Goal: Information Seeking & Learning: Learn about a topic

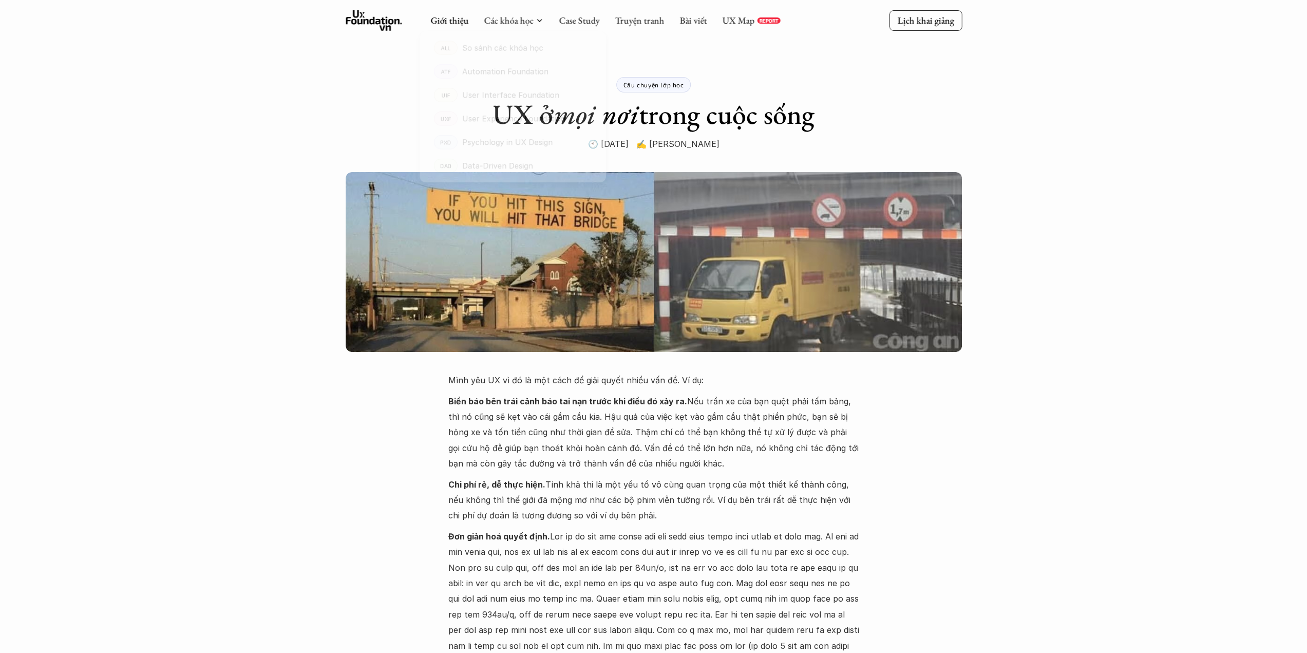
click at [505, 13] on div "Giới thiệu Các khóa học Case Study Truyện tranh Bài viết UX Map REPORT" at bounding box center [605, 20] width 350 height 21
click at [513, 24] on div at bounding box center [512, 105] width 203 height 181
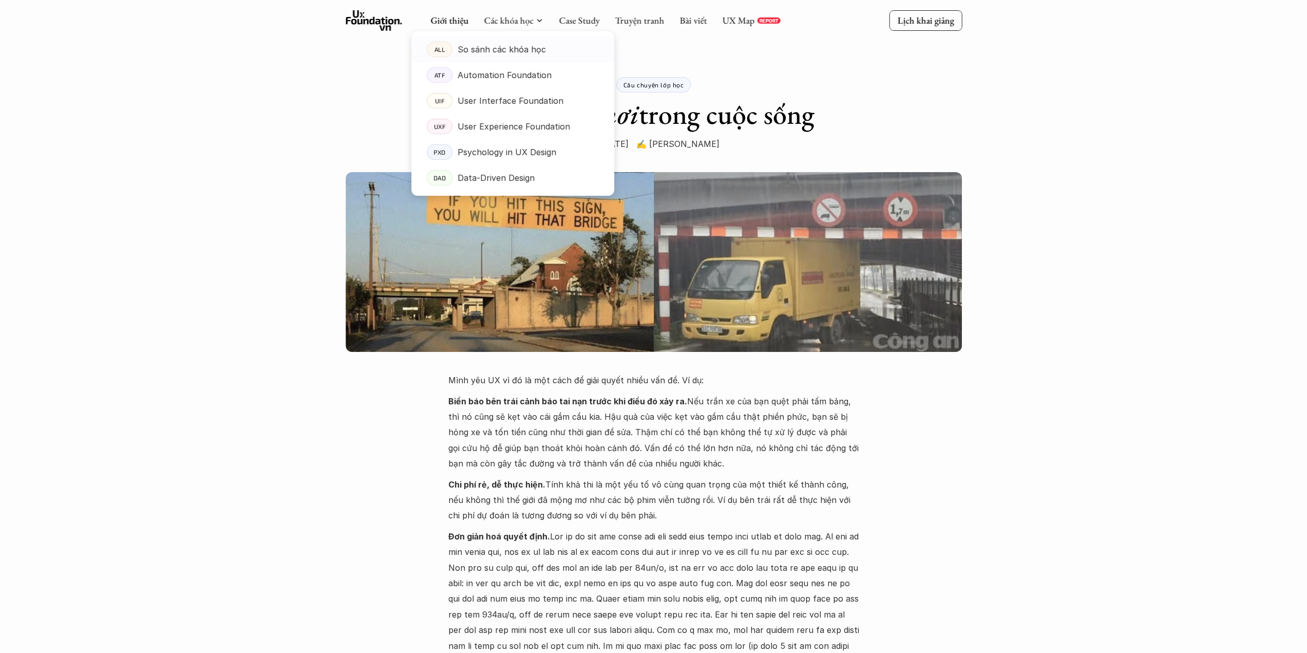
click at [496, 53] on p "So sánh các khóa học" at bounding box center [501, 49] width 88 height 15
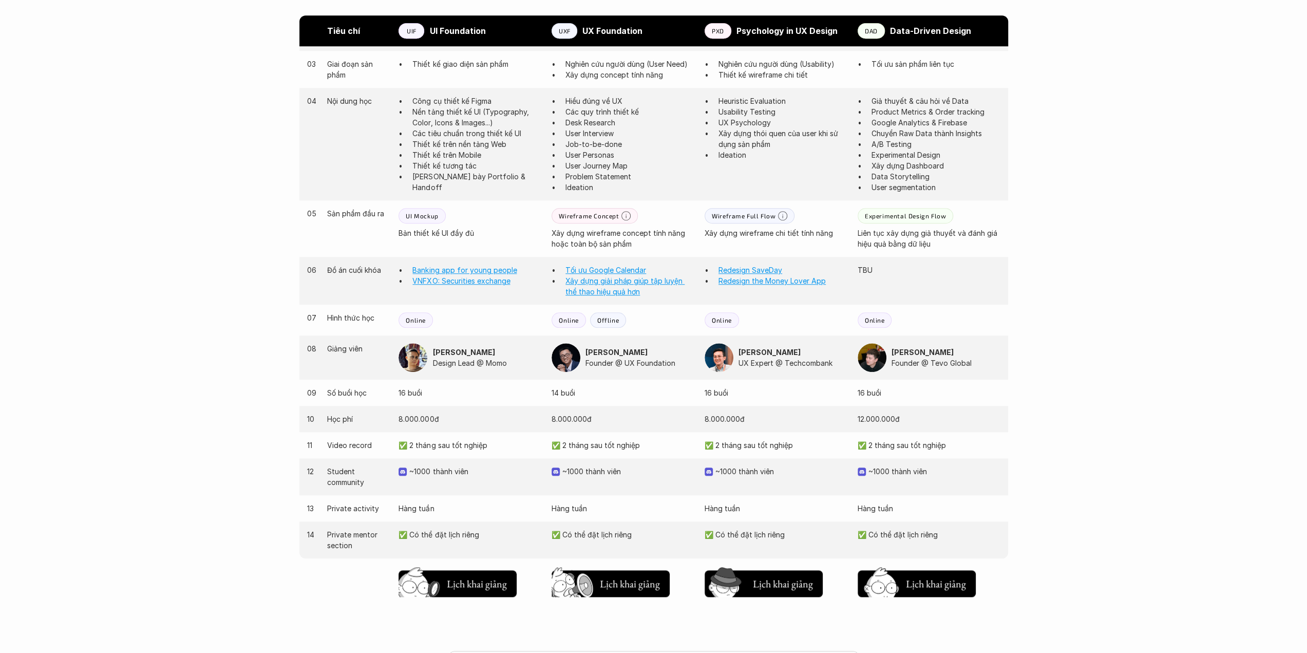
scroll to position [770, 0]
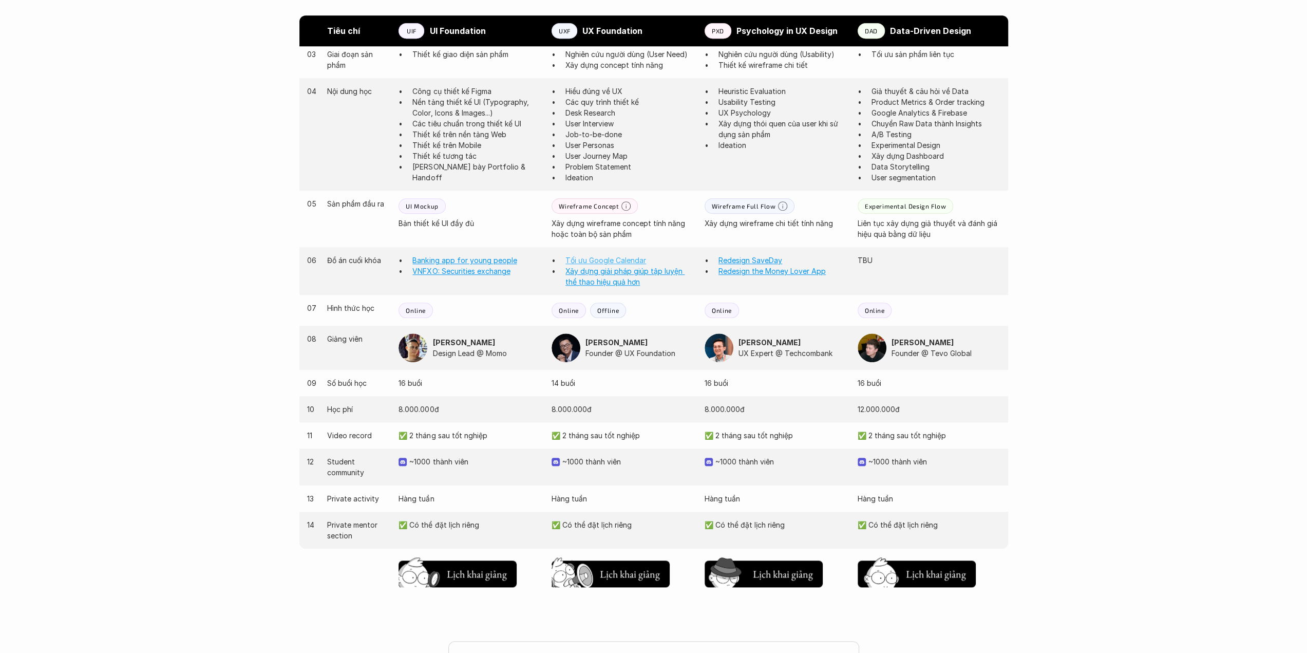
click at [599, 260] on link "Tối ưu Google Calendar" at bounding box center [605, 260] width 81 height 9
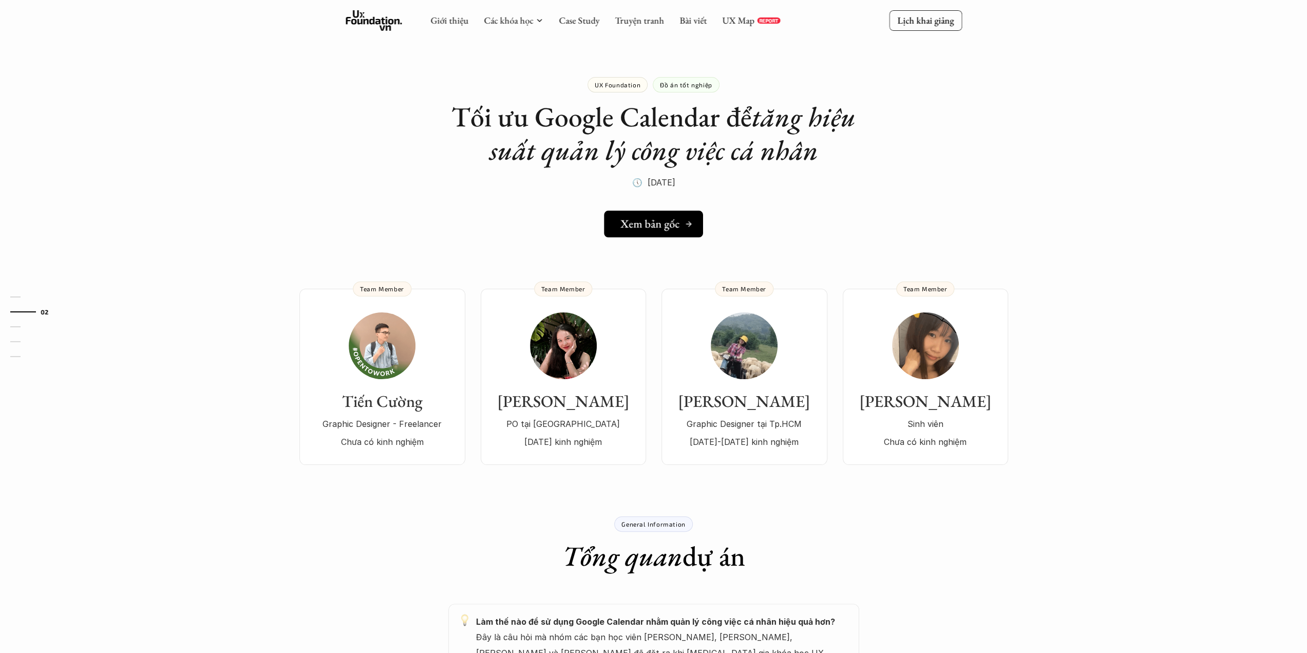
click at [645, 226] on h5 "Xem bản gốc" at bounding box center [649, 223] width 59 height 13
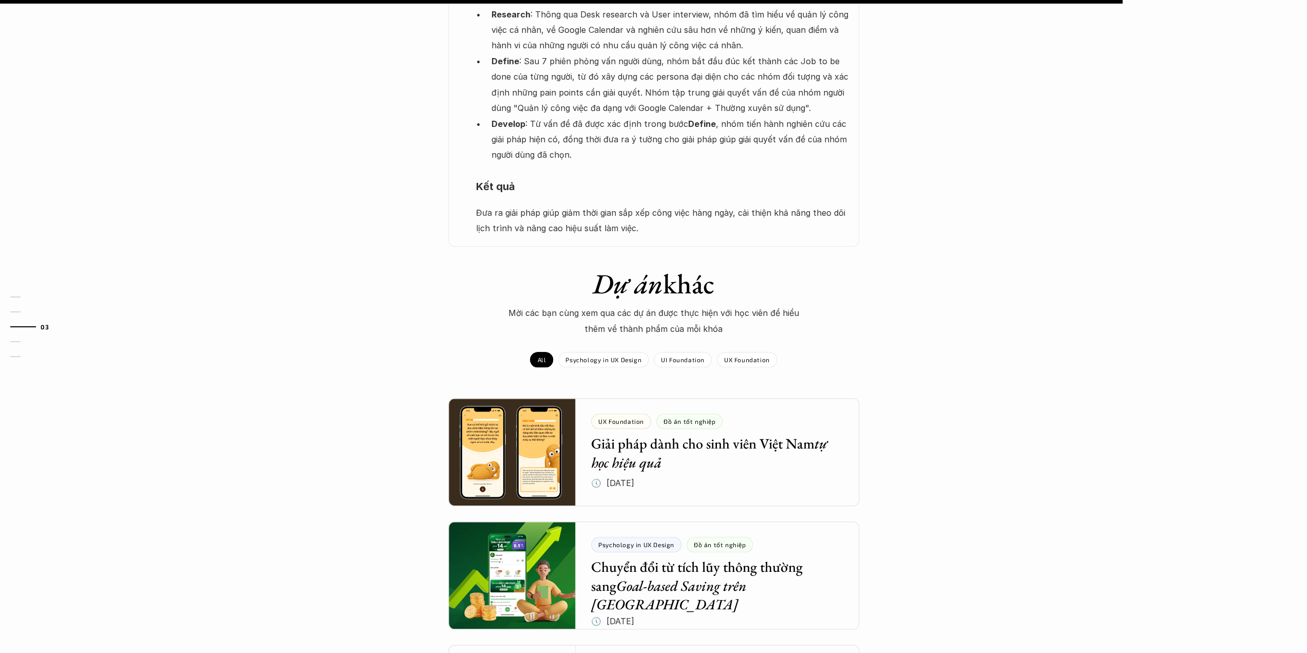
scroll to position [616, 0]
